Goal: Task Accomplishment & Management: Complete application form

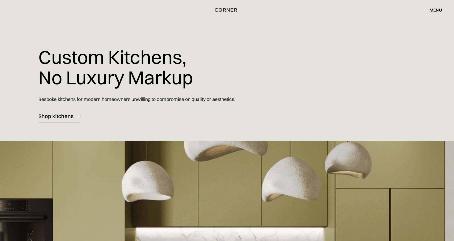
click at [432, 8] on div "menu" at bounding box center [435, 10] width 12 height 4
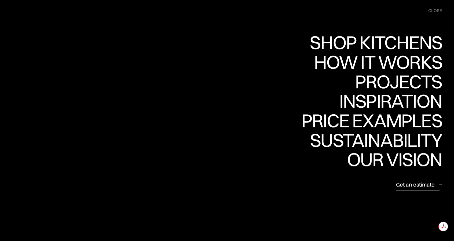
click at [420, 186] on div "Get an estimate" at bounding box center [415, 184] width 39 height 7
